Goal: Information Seeking & Learning: Learn about a topic

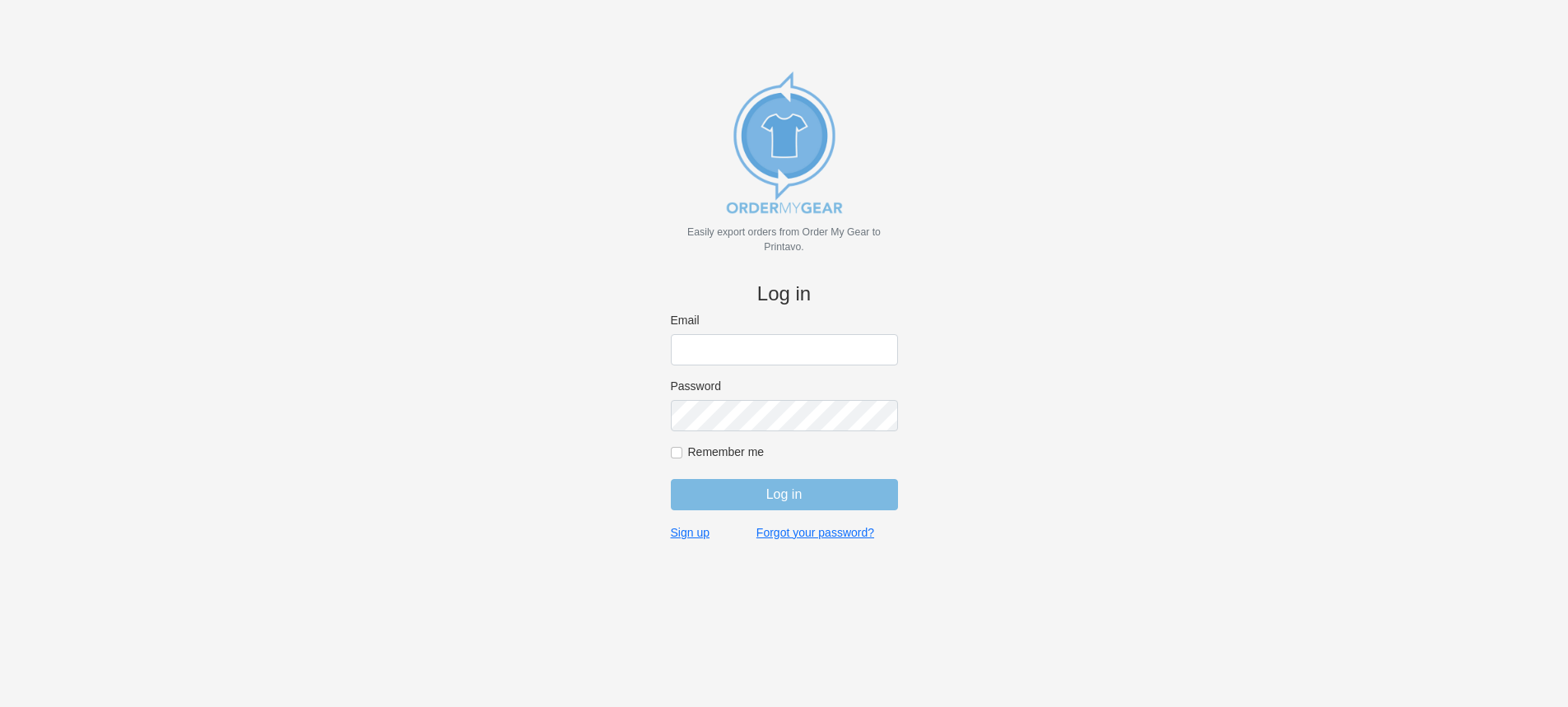
click at [805, 165] on img at bounding box center [784, 142] width 164 height 164
click at [784, 203] on img at bounding box center [784, 142] width 164 height 164
click at [784, 209] on img at bounding box center [784, 142] width 164 height 164
click at [779, 239] on p "Easily export orders from Order My Gear to Printavo." at bounding box center [784, 239] width 227 height 29
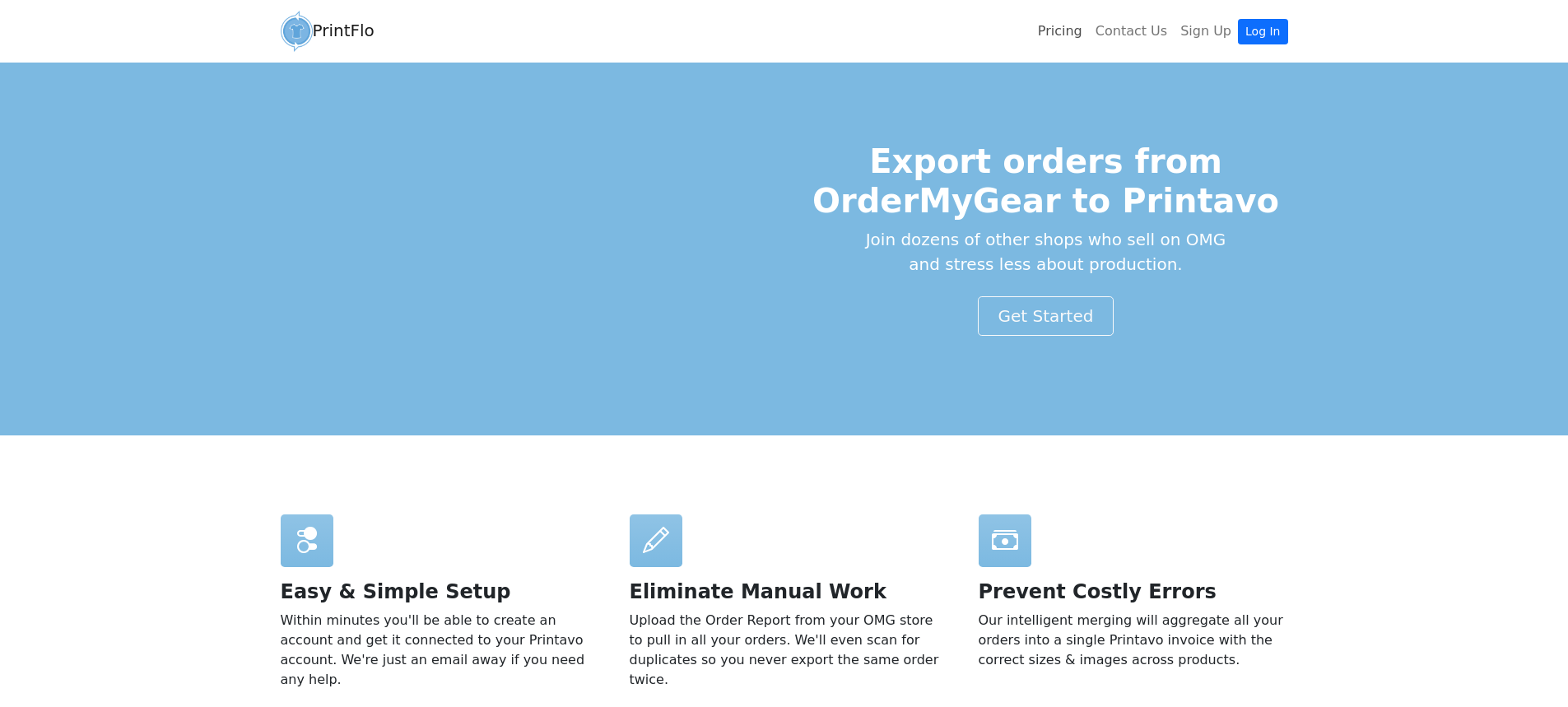
click at [1077, 39] on link "Pricing" at bounding box center [1059, 31] width 58 height 33
drag, startPoint x: 403, startPoint y: 32, endPoint x: 318, endPoint y: 32, distance: 85.0
click at [318, 32] on div "PrintFlo Pricing Contact Us Sign Up Log In" at bounding box center [784, 31] width 1086 height 49
copy div "PrintFlo"
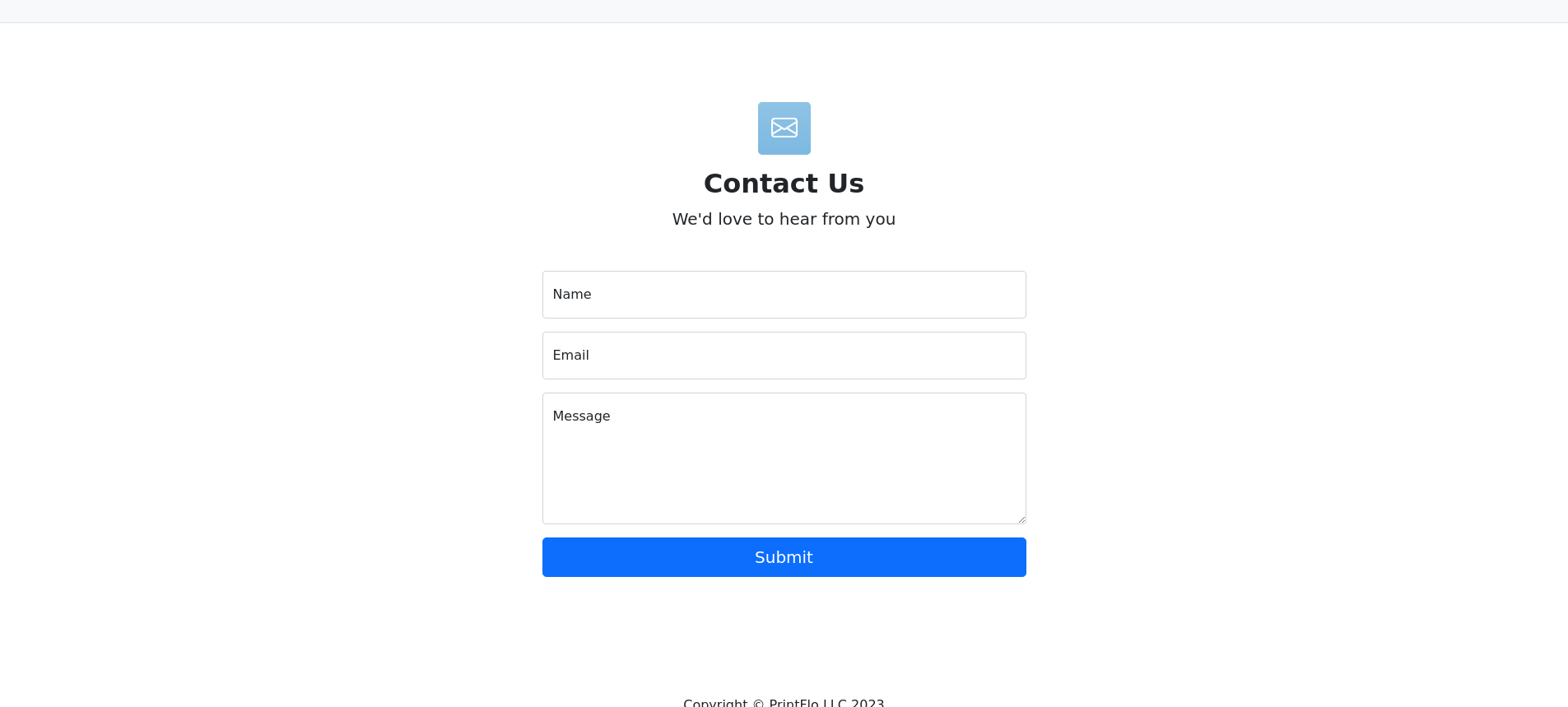
scroll to position [1416, 0]
